Goal: Task Accomplishment & Management: Use online tool/utility

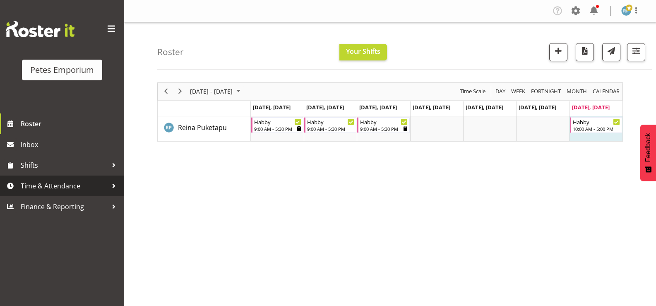
click at [63, 187] on span "Time & Attendance" at bounding box center [64, 186] width 87 height 12
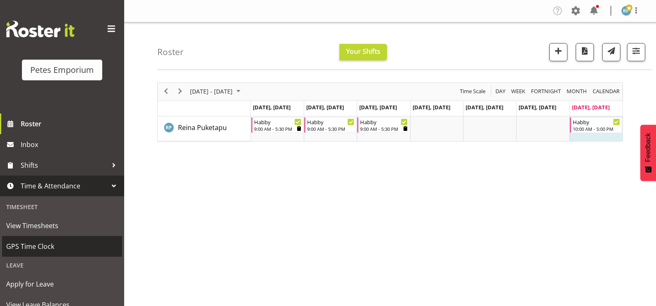
click at [36, 243] on span "GPS Time Clock" at bounding box center [62, 246] width 112 height 12
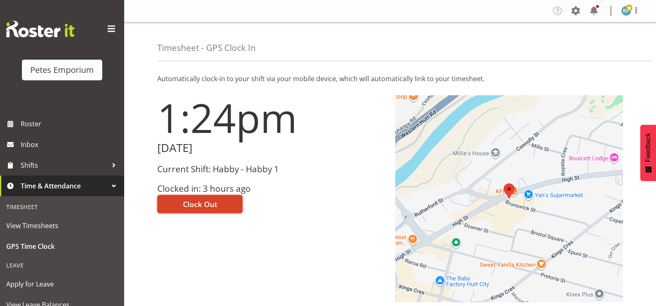
click at [214, 204] on span "Clock Out" at bounding box center [200, 204] width 34 height 11
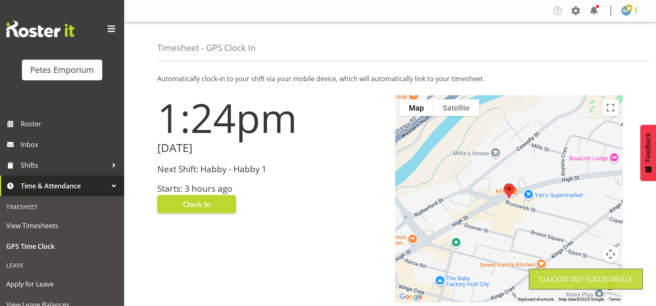
click at [637, 8] on span at bounding box center [636, 10] width 10 height 10
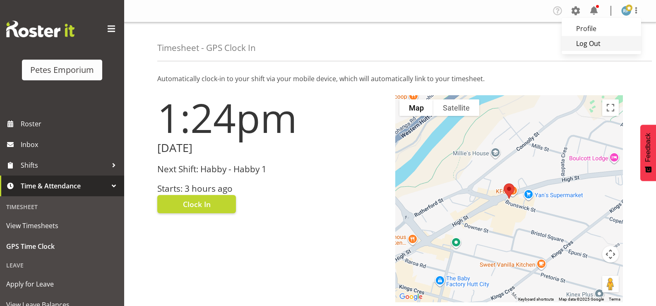
click at [609, 40] on link "Log Out" at bounding box center [602, 43] width 80 height 15
